Goal: Transaction & Acquisition: Register for event/course

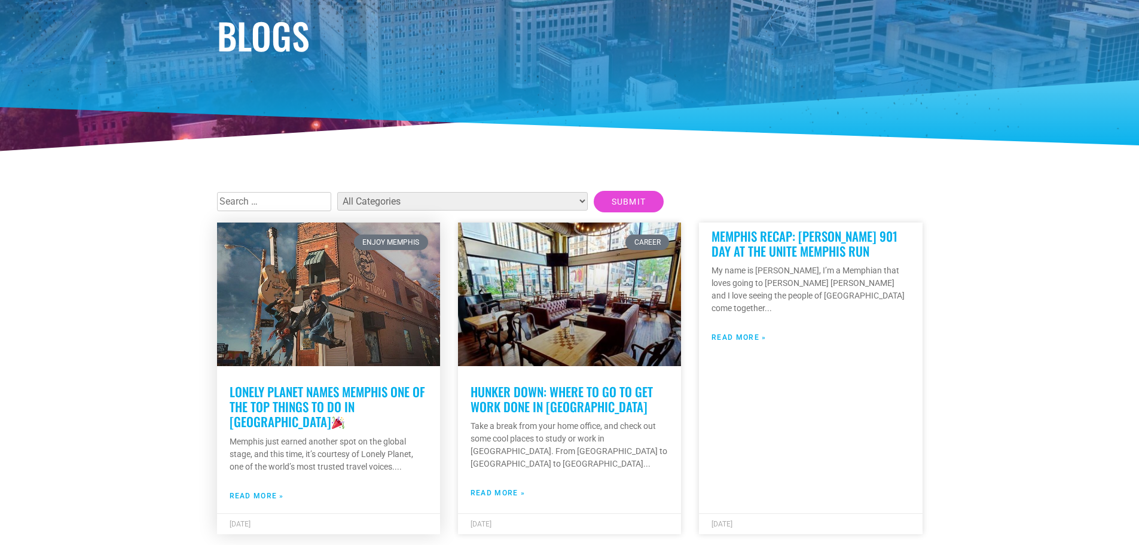
scroll to position [120, 0]
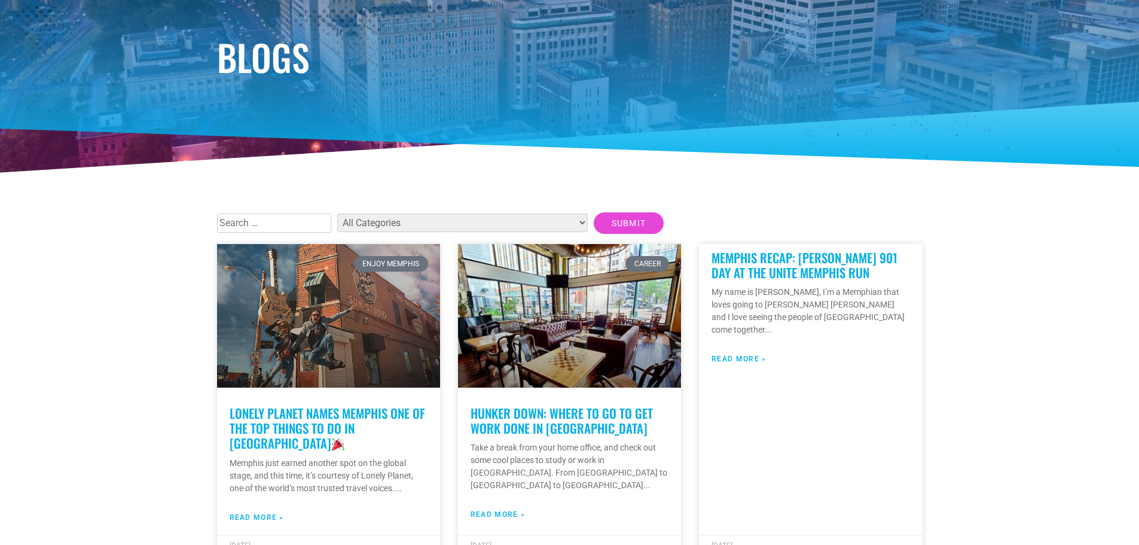
click at [516, 225] on select "All Categories Articles Beer Binghampton Dev. Corporation Career Choose901: Alu…" at bounding box center [462, 222] width 250 height 19
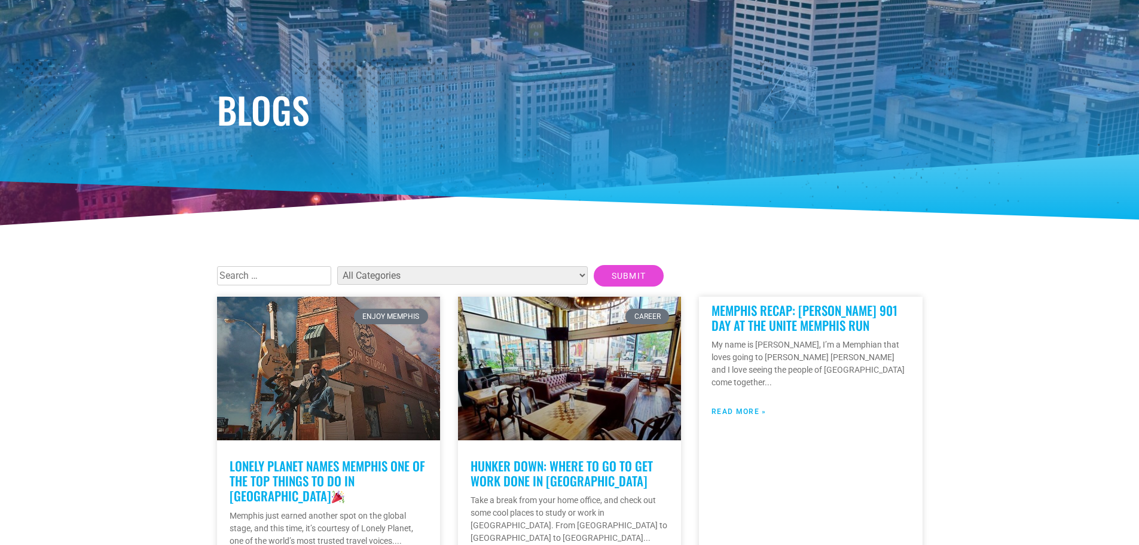
scroll to position [0, 0]
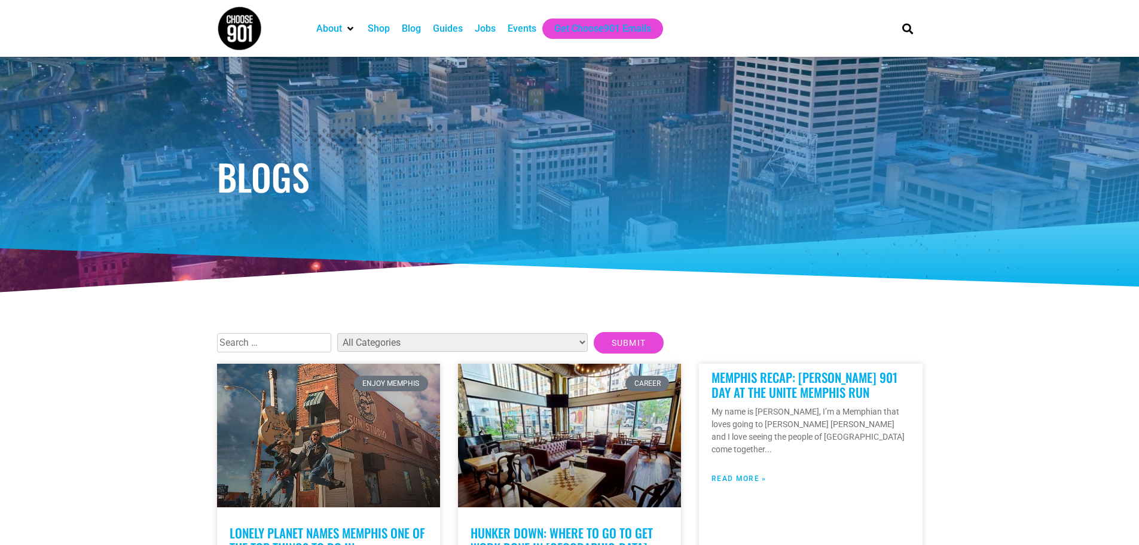
click at [513, 27] on div "Events" at bounding box center [521, 29] width 29 height 14
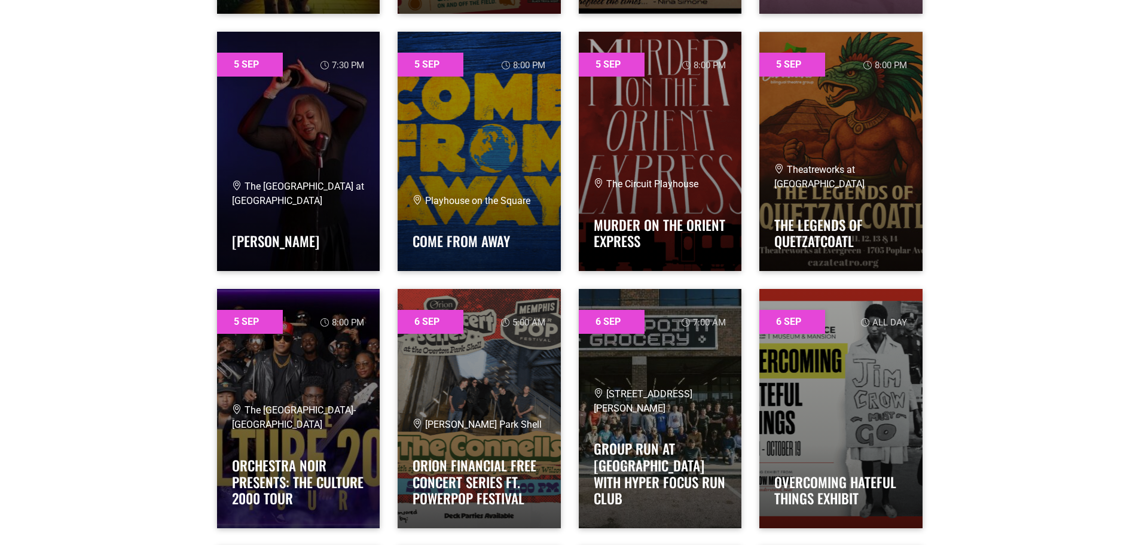
scroll to position [2092, 0]
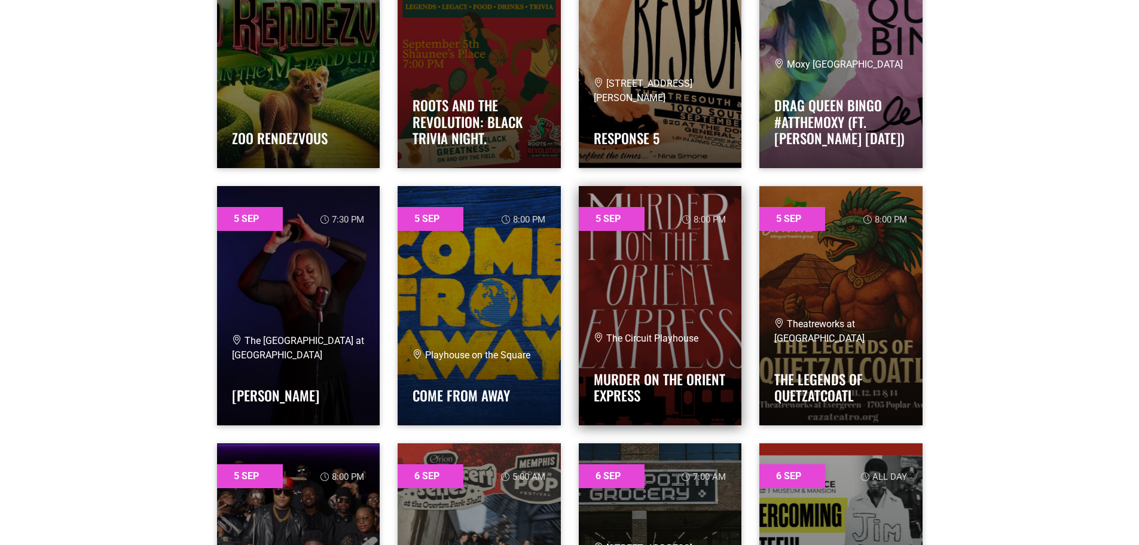
click at [657, 318] on link at bounding box center [660, 305] width 163 height 239
